Goal: Information Seeking & Learning: Find specific fact

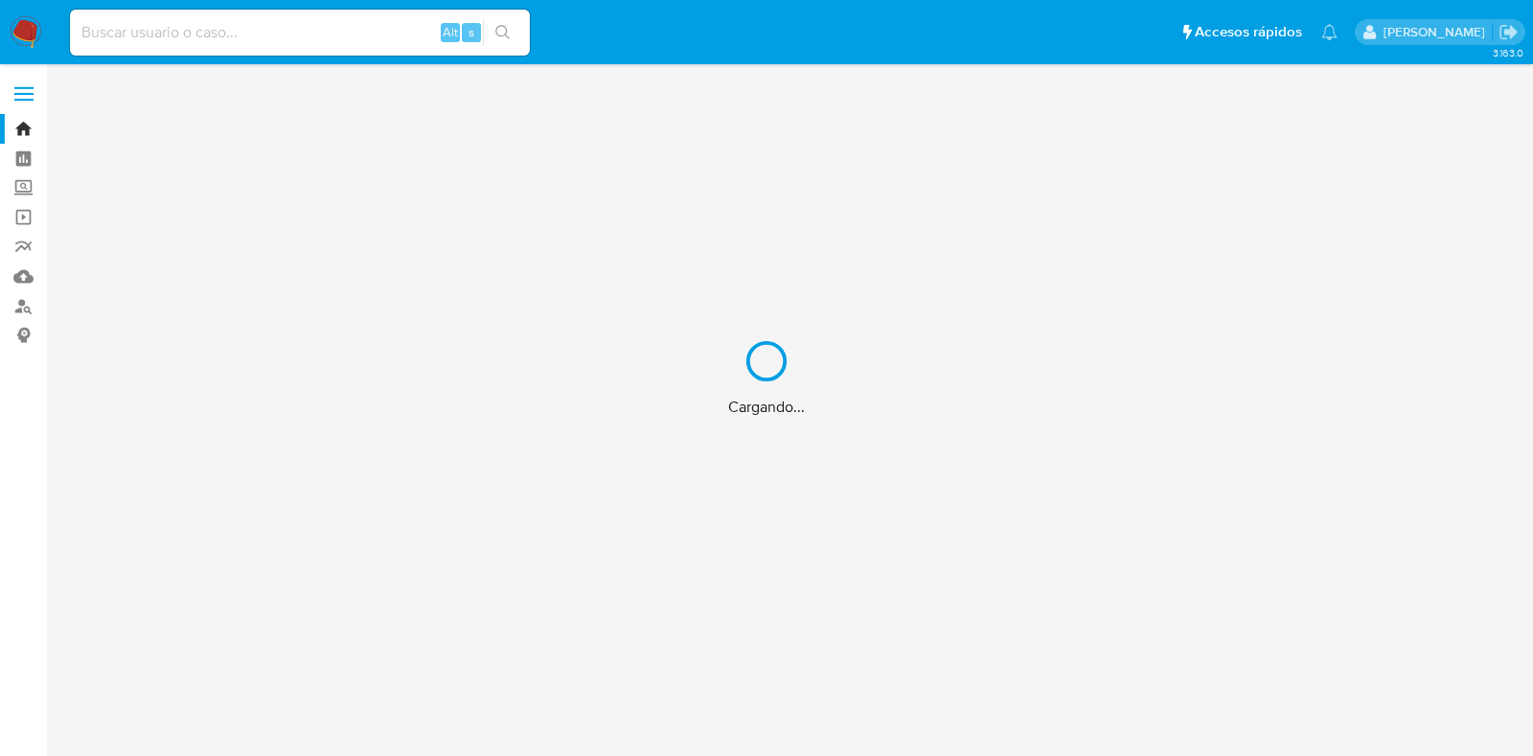
click at [353, 47] on div "Cargando..." at bounding box center [766, 378] width 1533 height 756
click at [288, 31] on div "Cargando..." at bounding box center [766, 378] width 1533 height 756
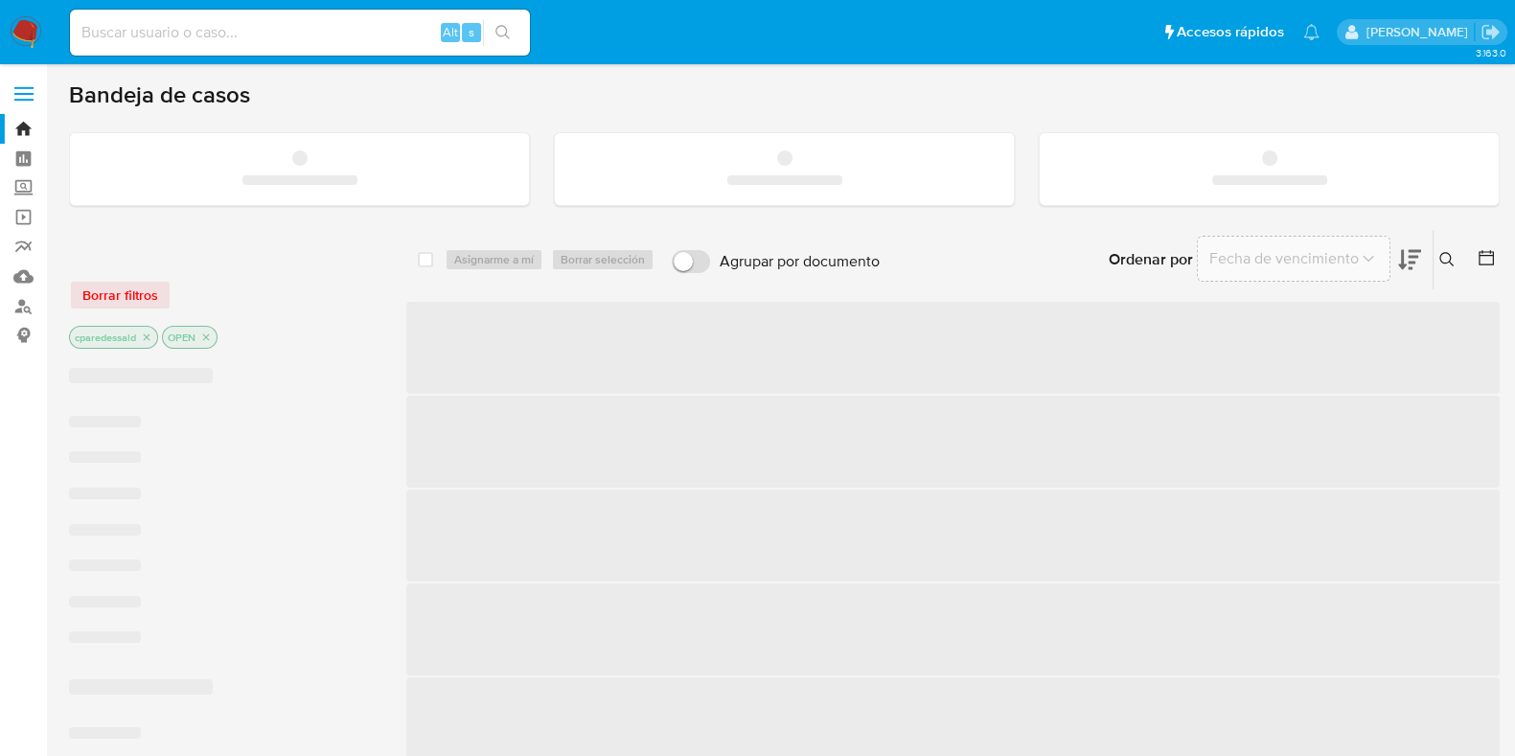
click at [203, 37] on input at bounding box center [300, 32] width 460 height 25
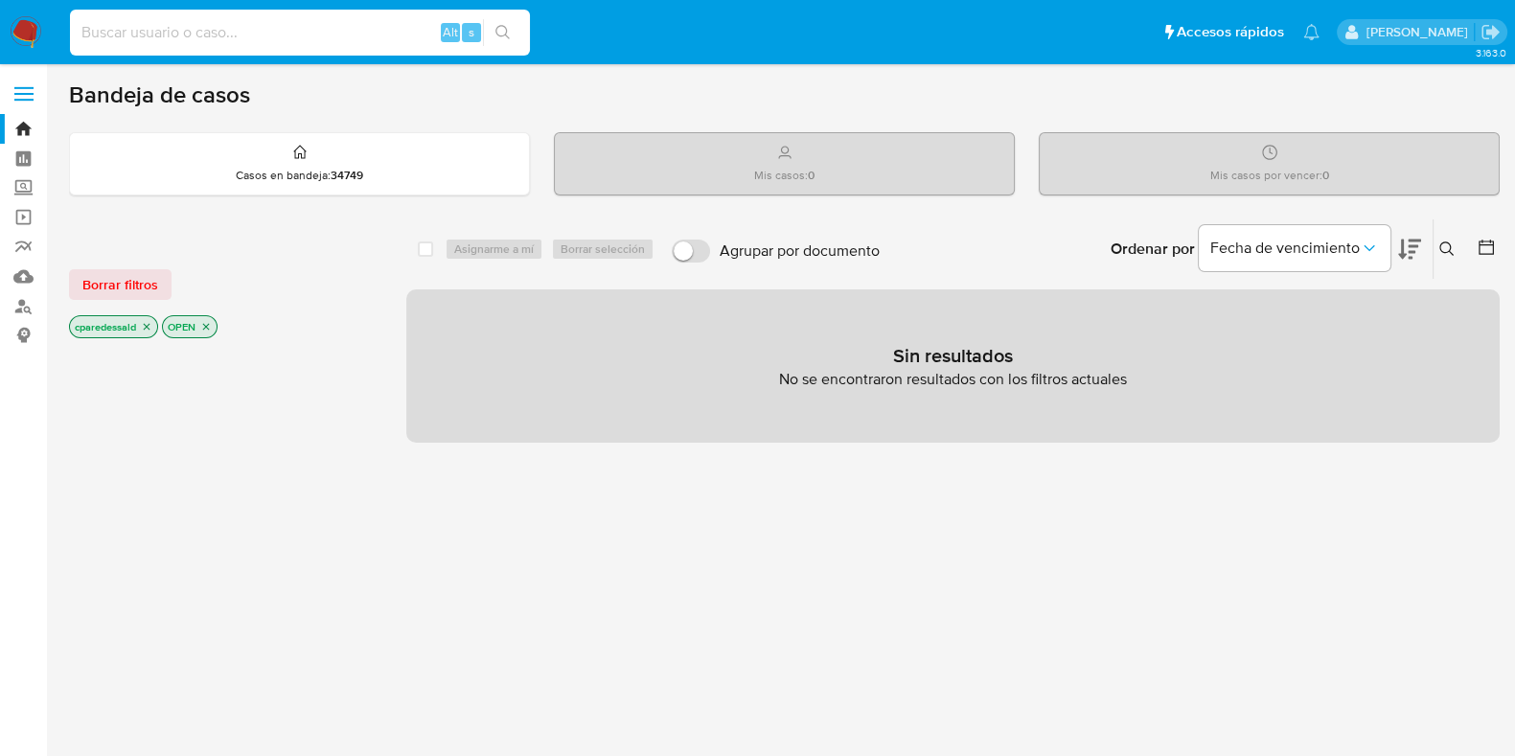
paste input "923899693"
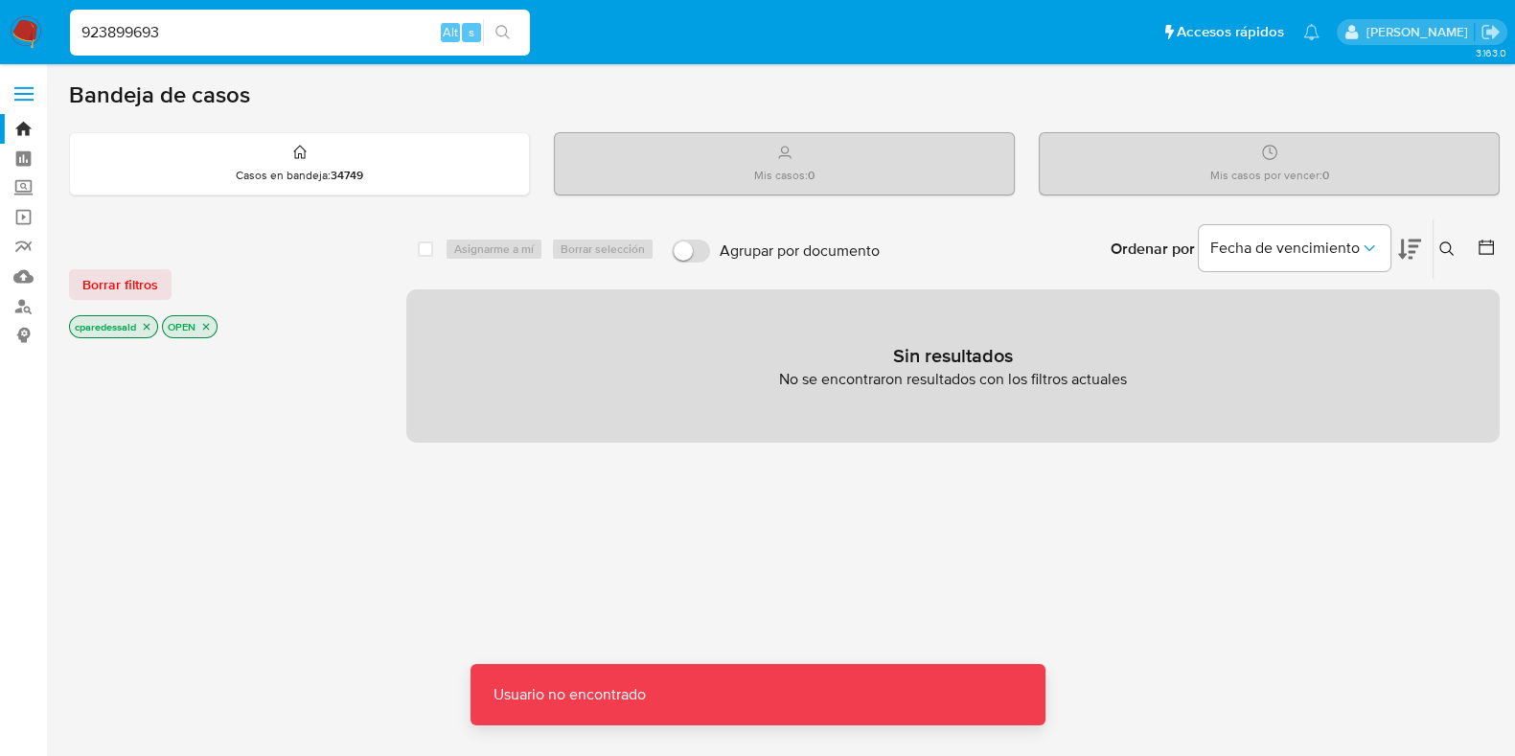
click at [511, 33] on button "search-icon" at bounding box center [502, 32] width 39 height 27
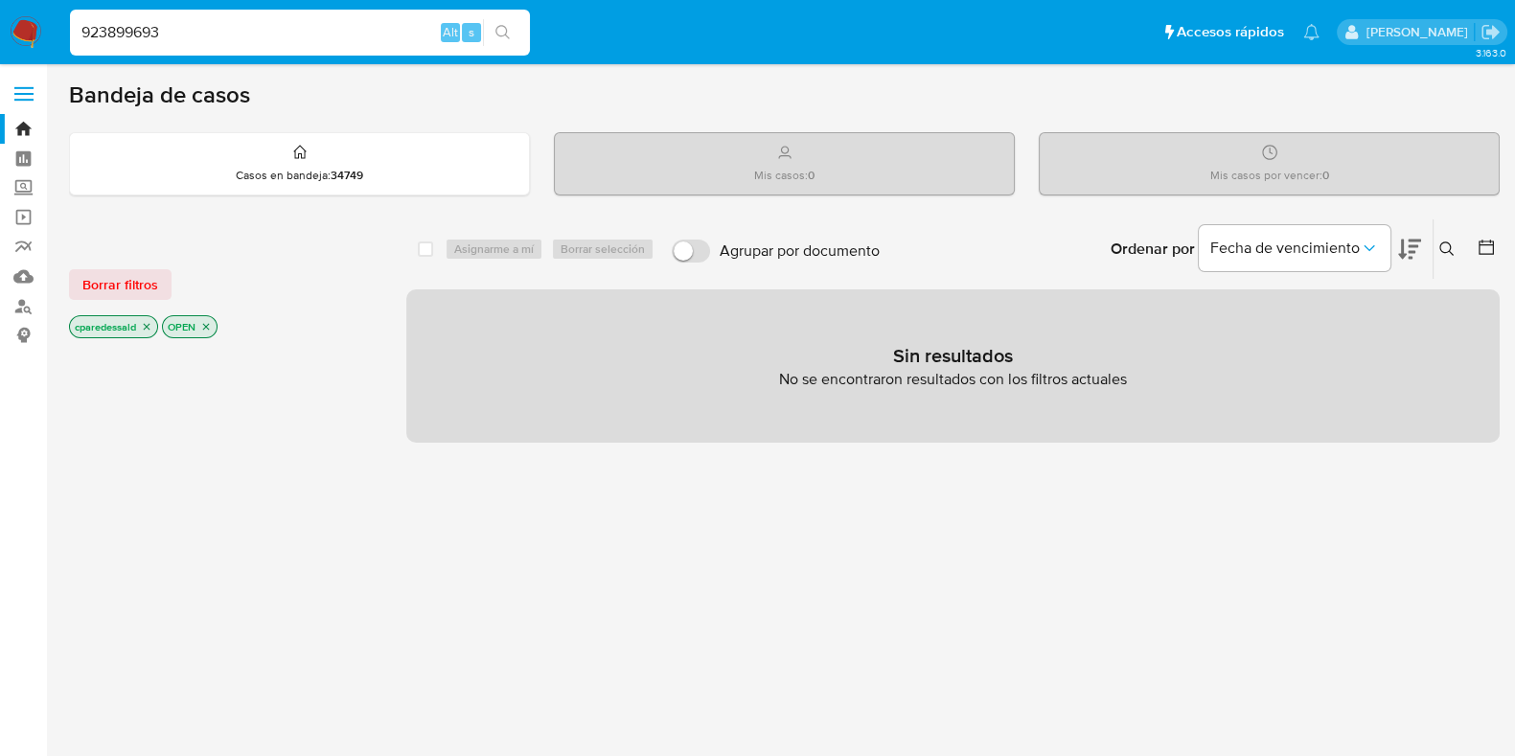
drag, startPoint x: 301, startPoint y: 40, endPoint x: 5, endPoint y: 139, distance: 312.1
click at [301, 40] on input "923899693" at bounding box center [300, 32] width 460 height 25
click at [213, 31] on input "923899693" at bounding box center [300, 32] width 460 height 25
drag, startPoint x: 213, startPoint y: 31, endPoint x: 101, endPoint y: 31, distance: 112.1
click at [101, 31] on input "923899693" at bounding box center [300, 32] width 460 height 25
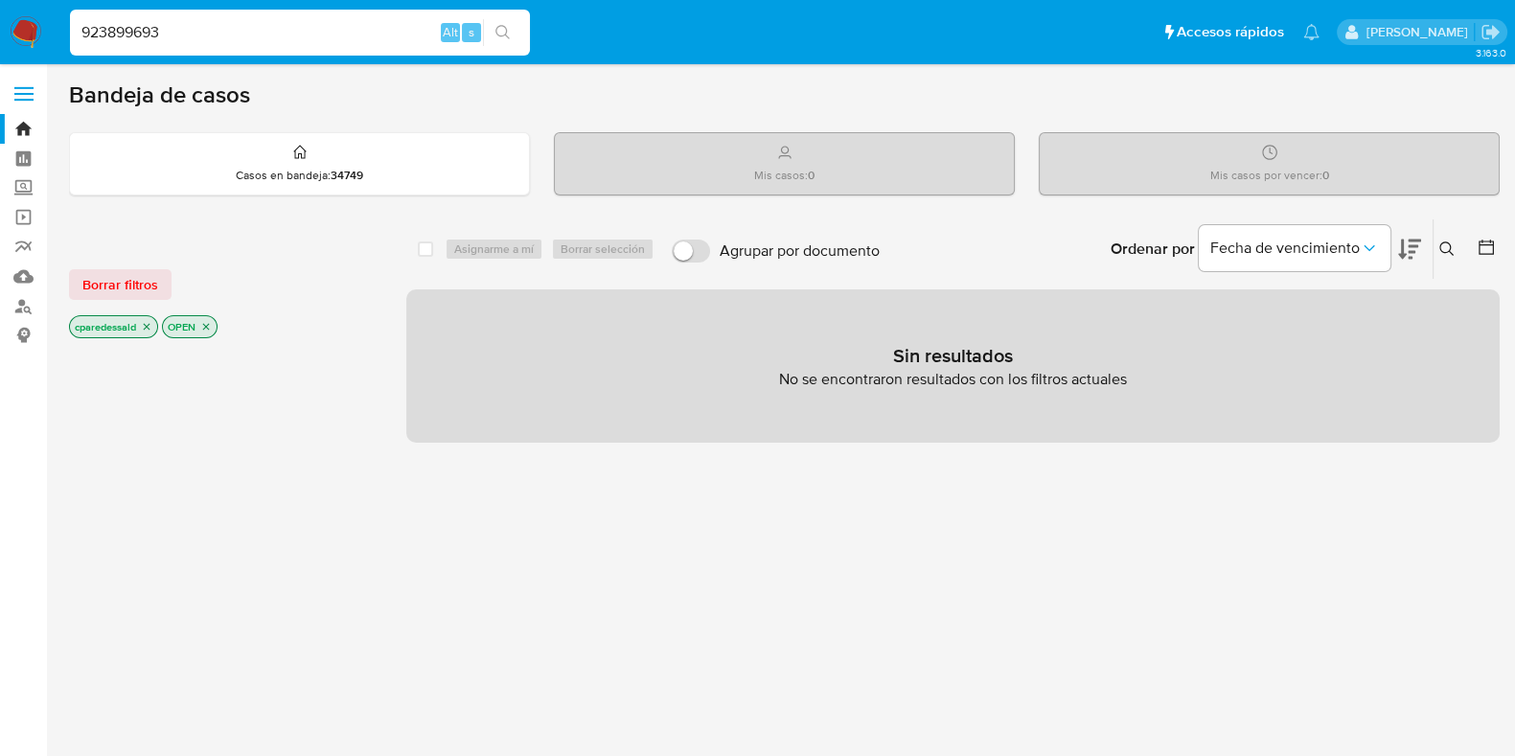
paste input "5589420"
type input "925589420"
